Goal: Task Accomplishment & Management: Manage account settings

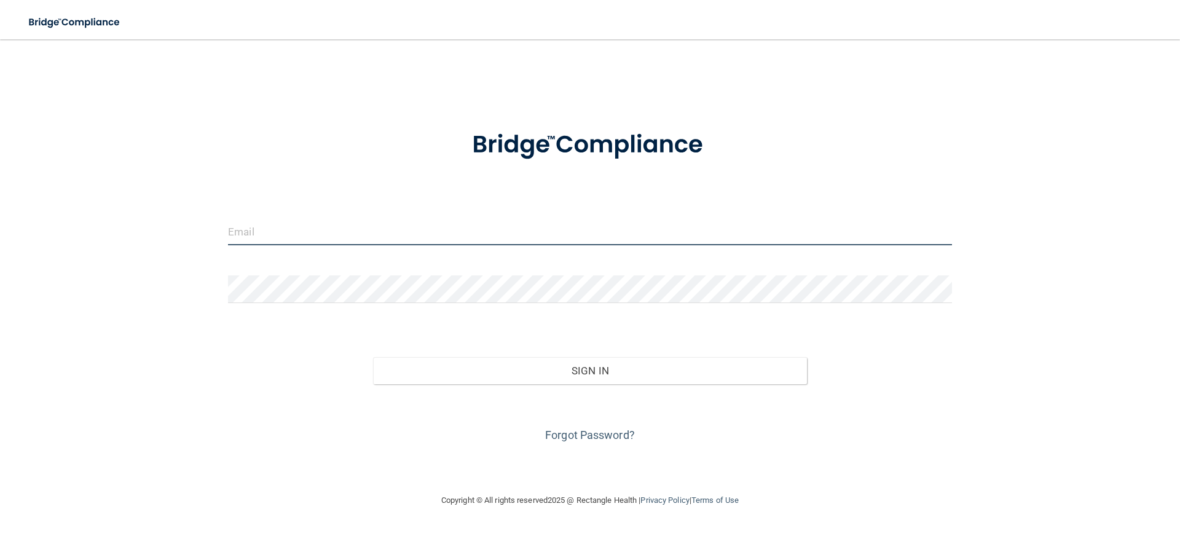
click at [309, 226] on input "email" at bounding box center [590, 232] width 724 height 28
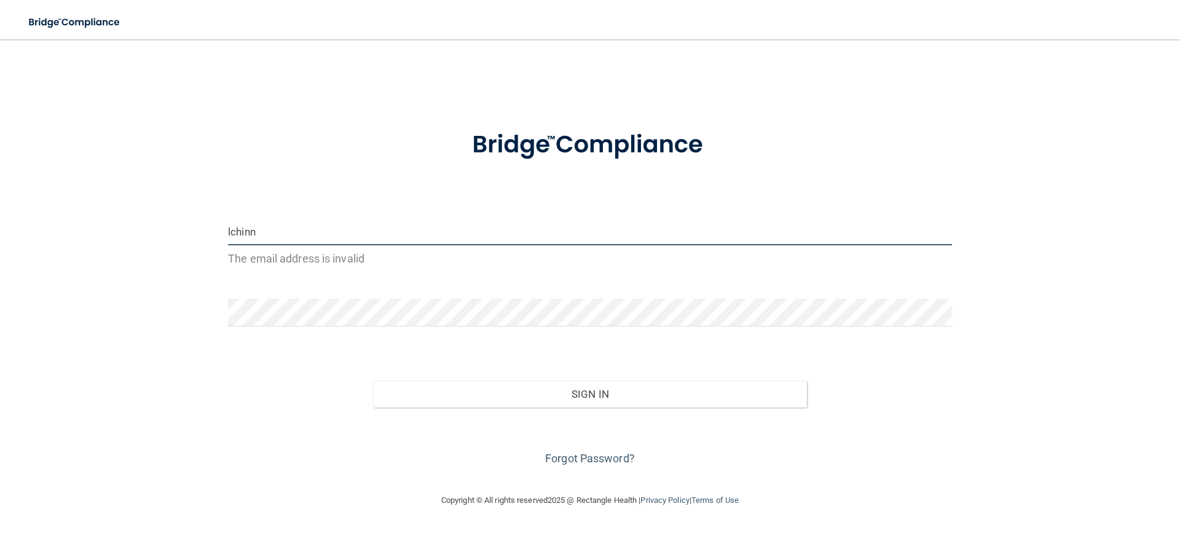
type input "[EMAIL_ADDRESS][DOMAIN_NAME]"
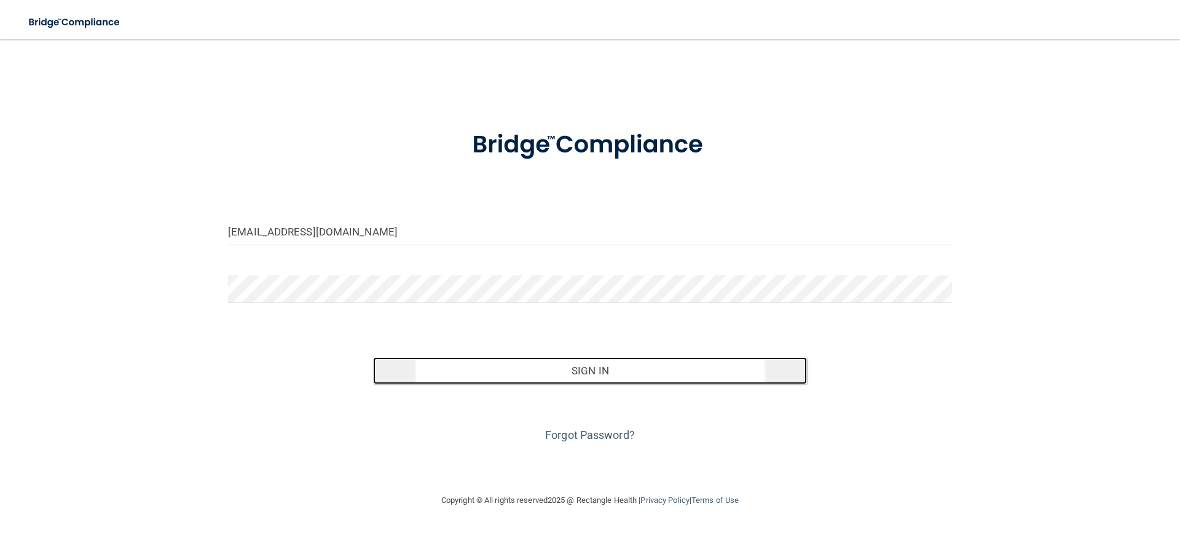
click at [543, 364] on button "Sign In" at bounding box center [590, 370] width 435 height 27
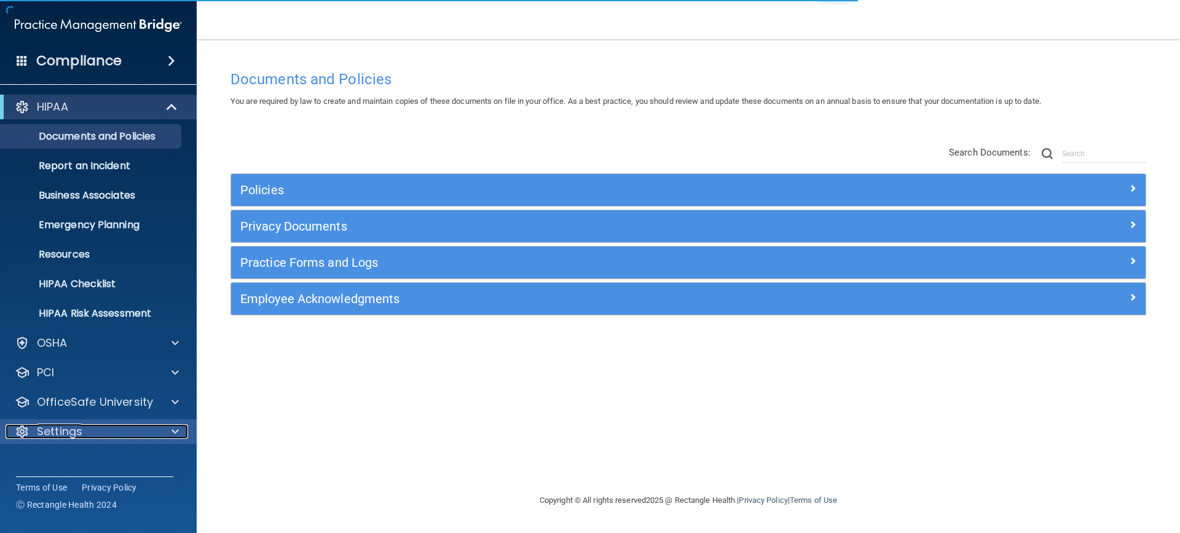
click at [60, 429] on p "Settings" at bounding box center [59, 431] width 45 height 15
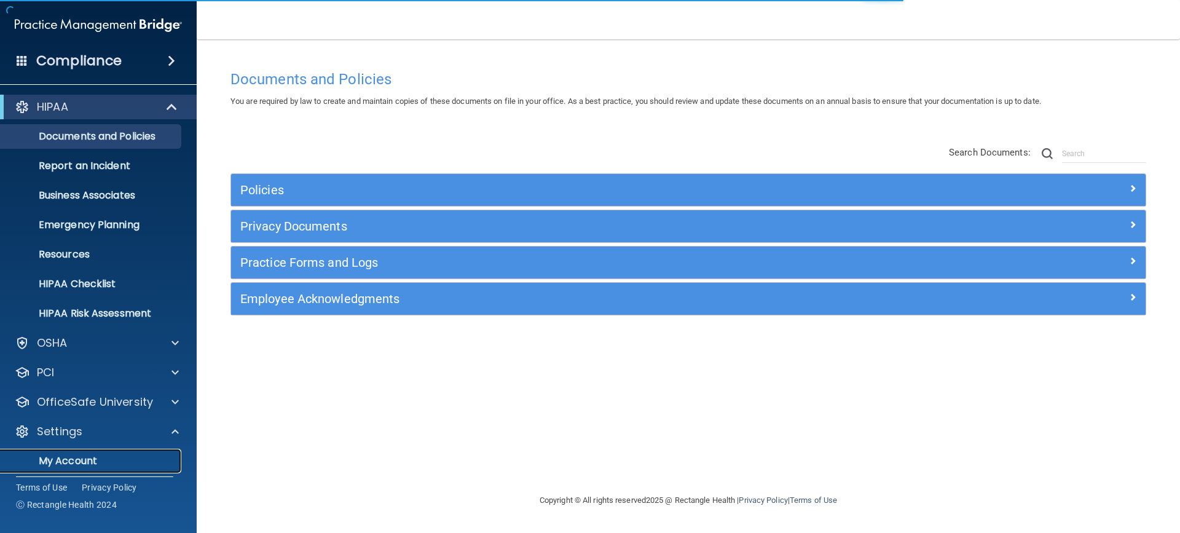
click at [55, 460] on p "My Account" at bounding box center [92, 461] width 168 height 12
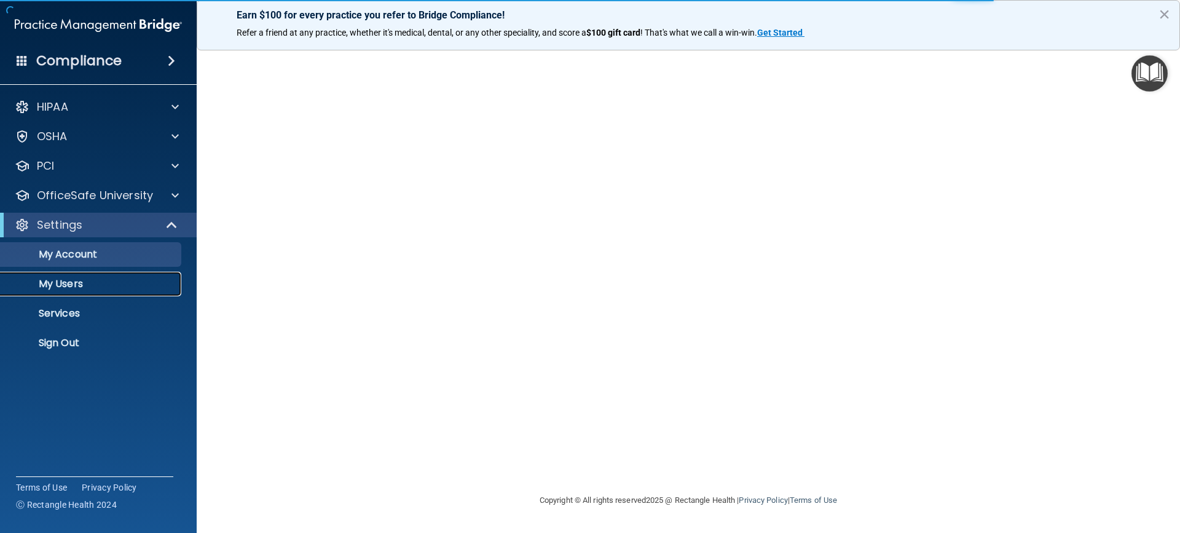
click at [53, 282] on p "My Users" at bounding box center [92, 284] width 168 height 12
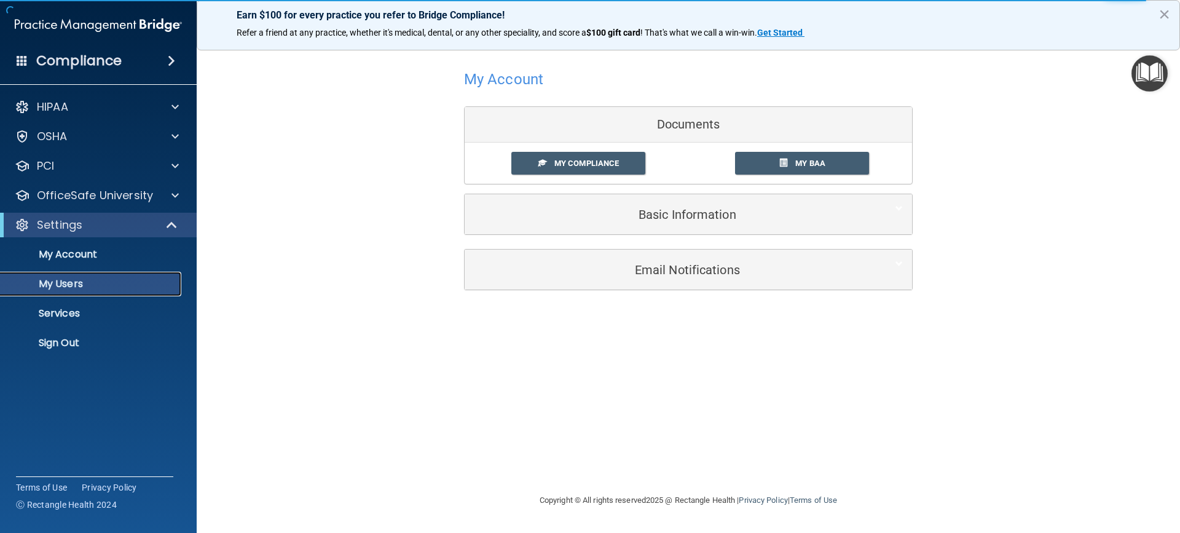
select select "20"
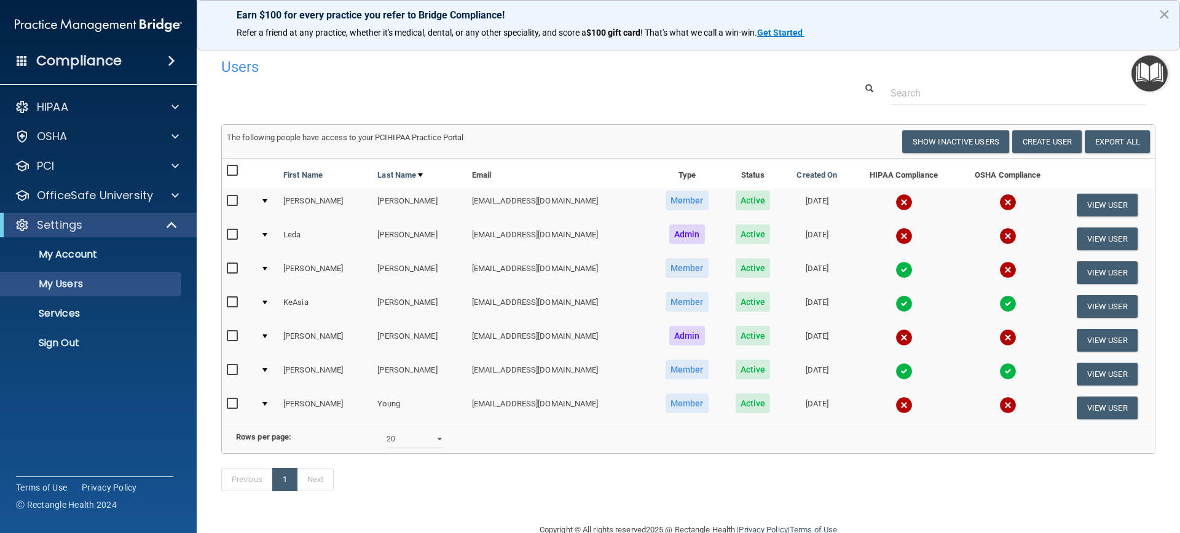
click at [230, 406] on input "checkbox" at bounding box center [234, 404] width 14 height 10
checkbox input "true"
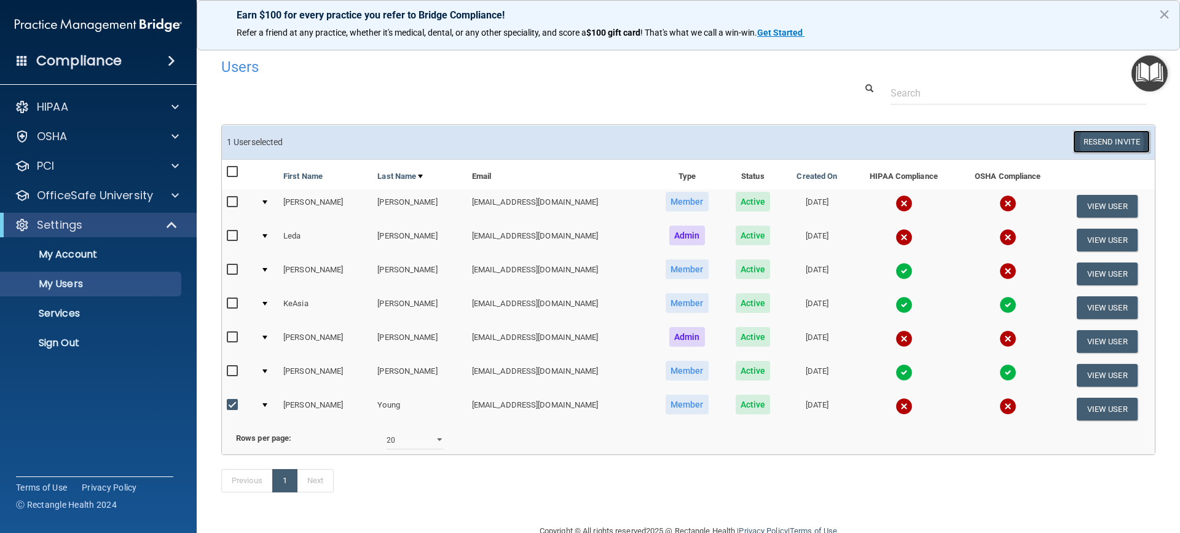
click at [1088, 142] on button "Resend Invite" at bounding box center [1111, 141] width 77 height 23
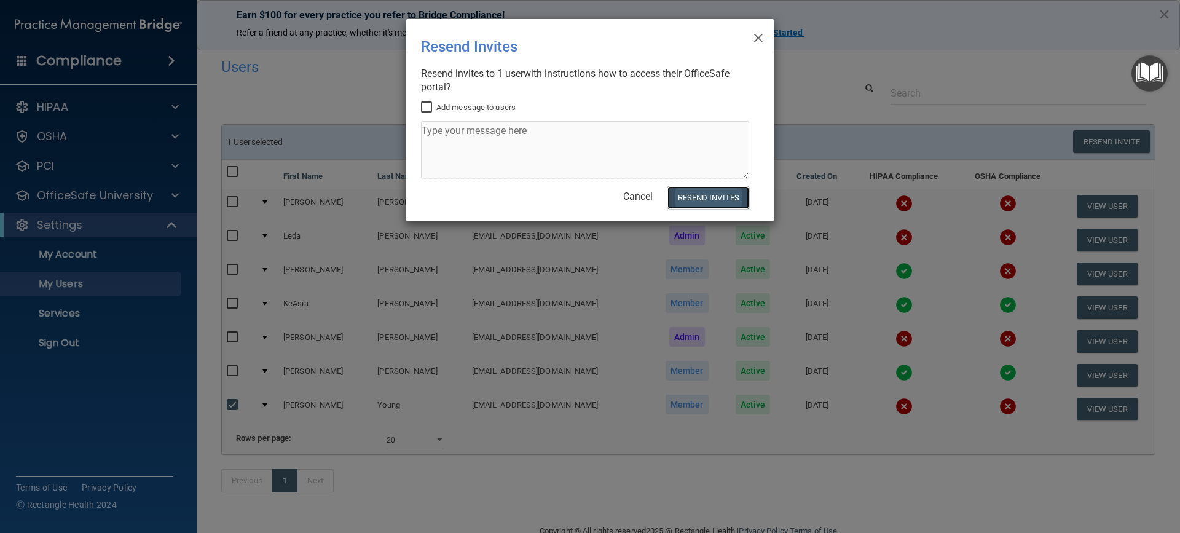
click at [725, 196] on button "Resend Invites" at bounding box center [709, 197] width 82 height 23
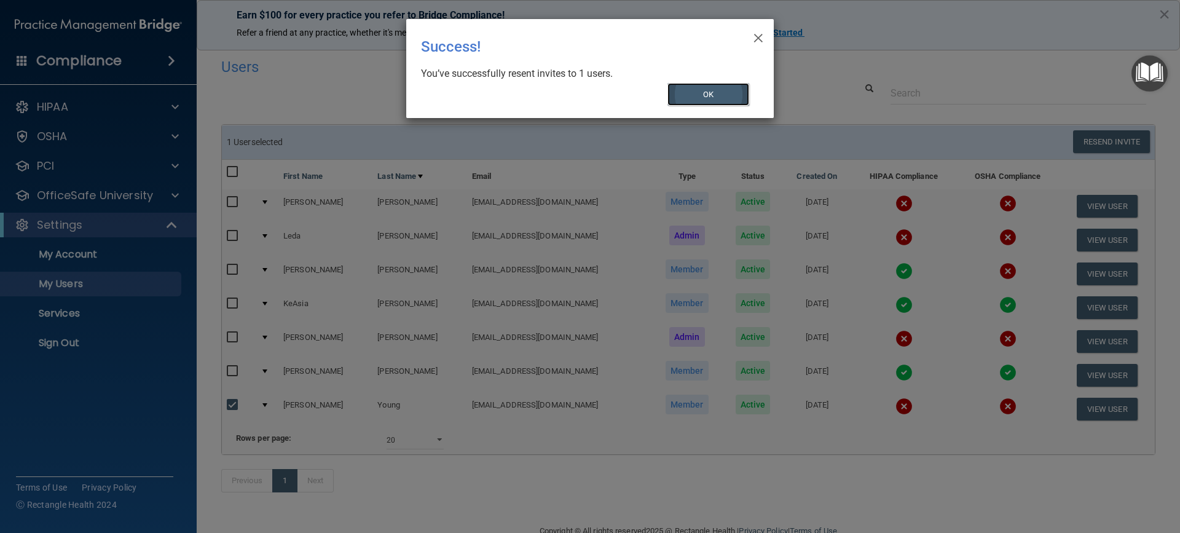
click at [714, 93] on button "OK" at bounding box center [709, 94] width 82 height 23
